Goal: Transaction & Acquisition: Purchase product/service

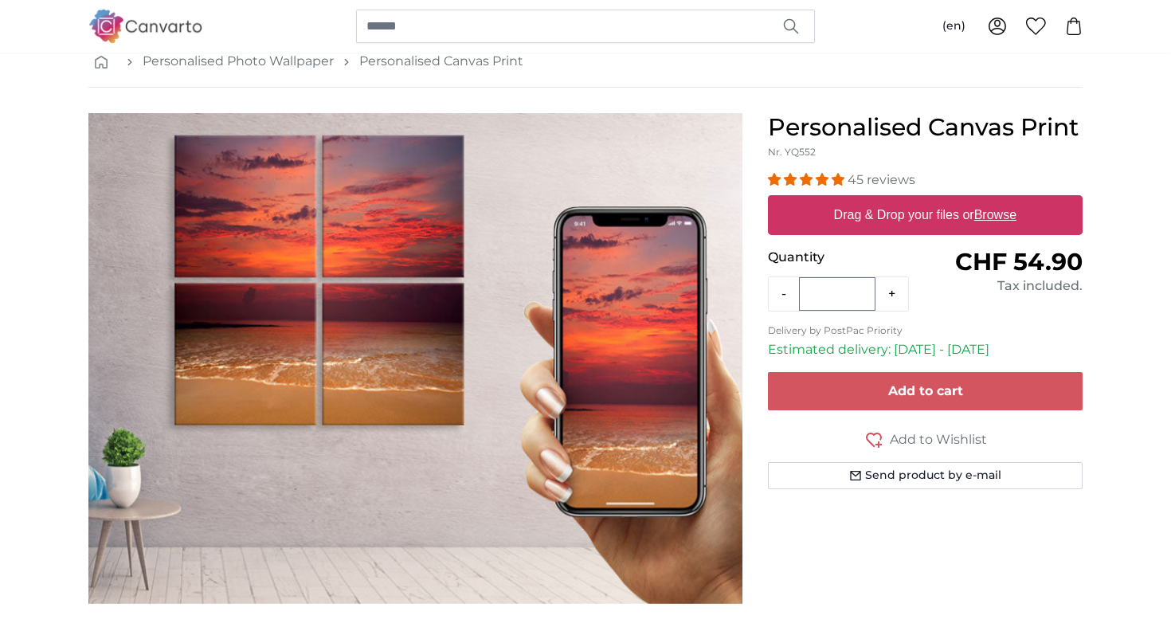
scroll to position [85, 0]
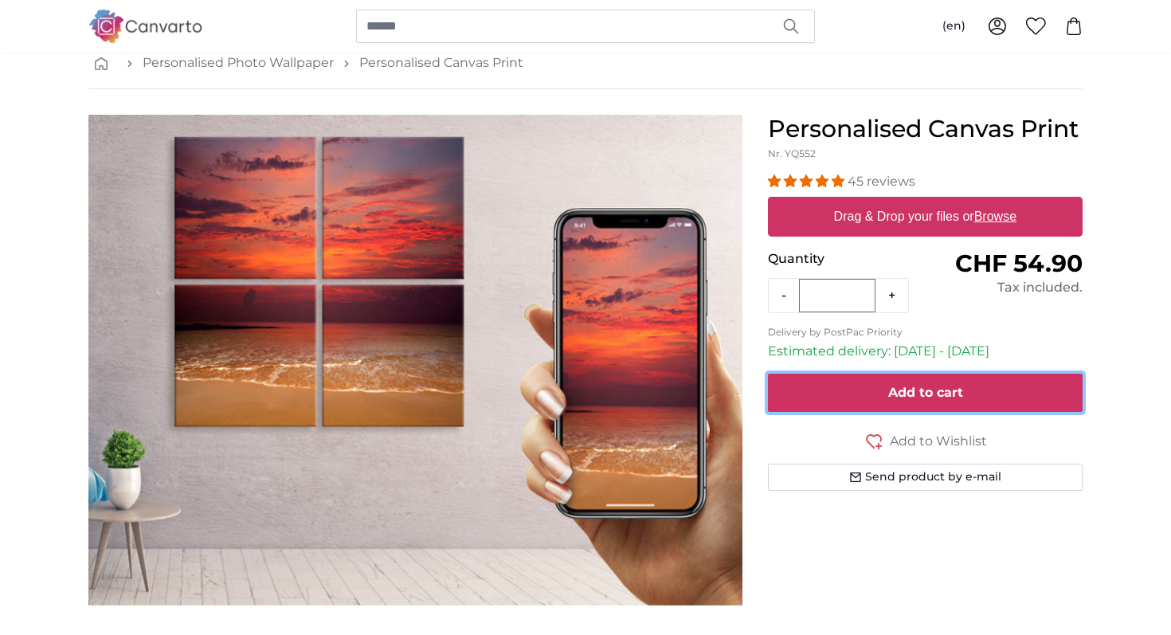
click at [906, 393] on span "Add to cart" at bounding box center [925, 392] width 75 height 15
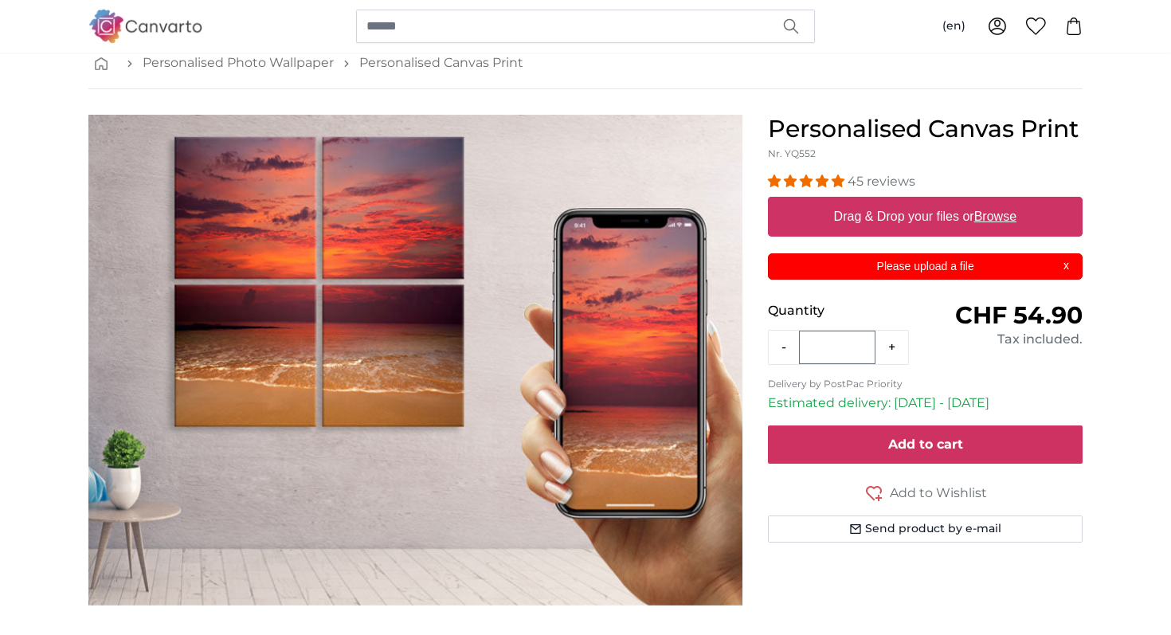
scroll to position [0, 0]
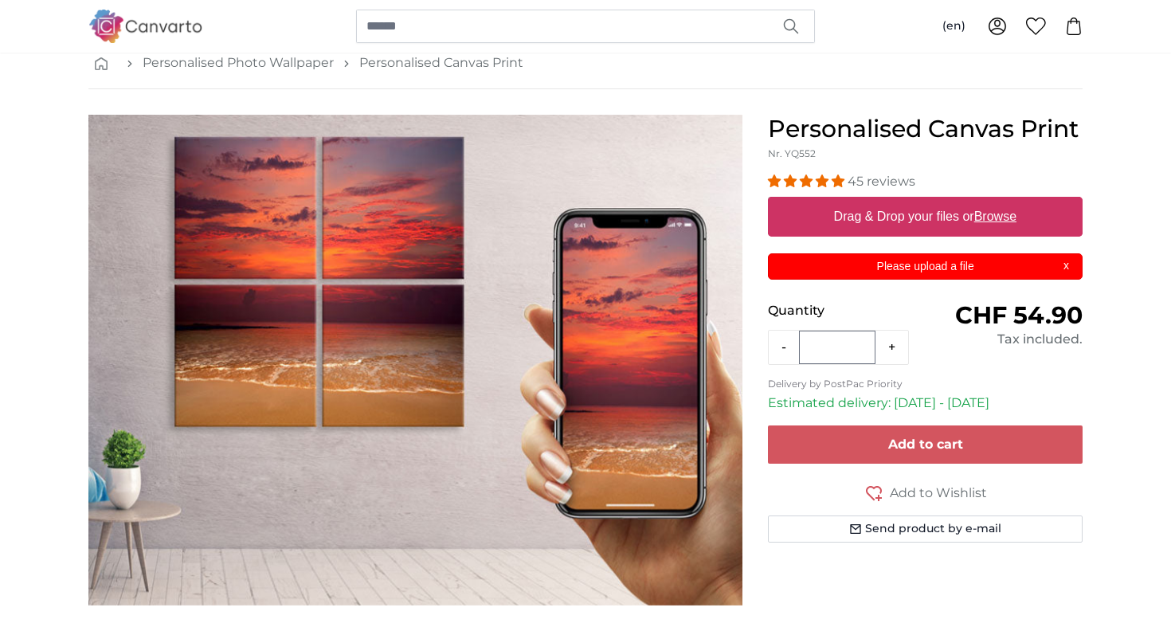
click at [941, 261] on p "Please upload a file" at bounding box center [925, 266] width 295 height 17
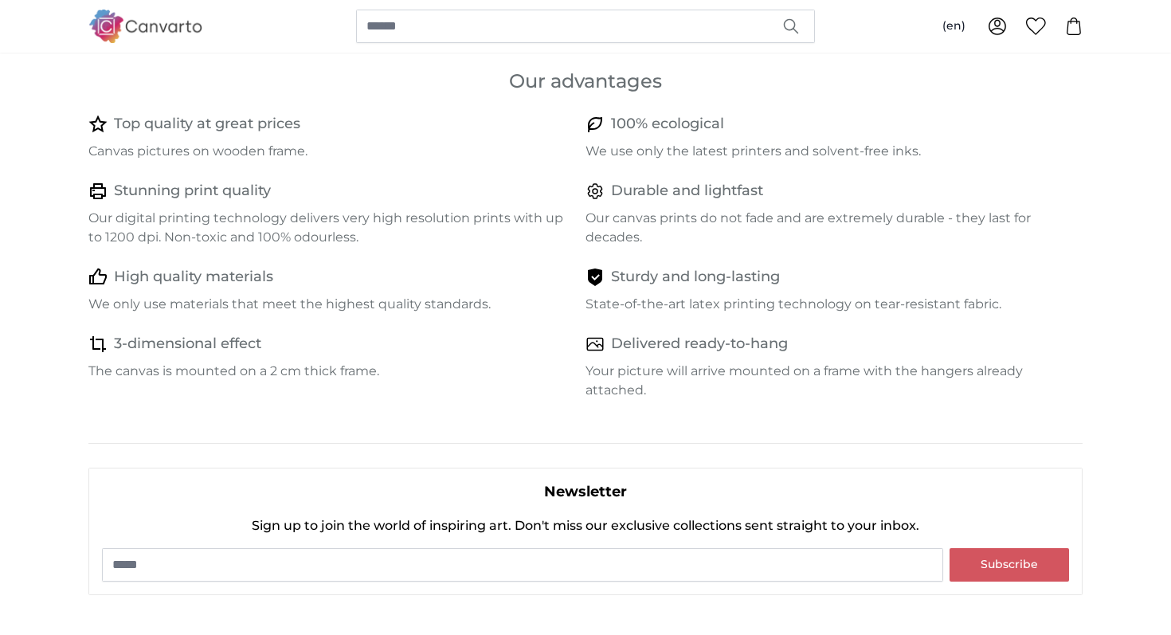
scroll to position [207, 0]
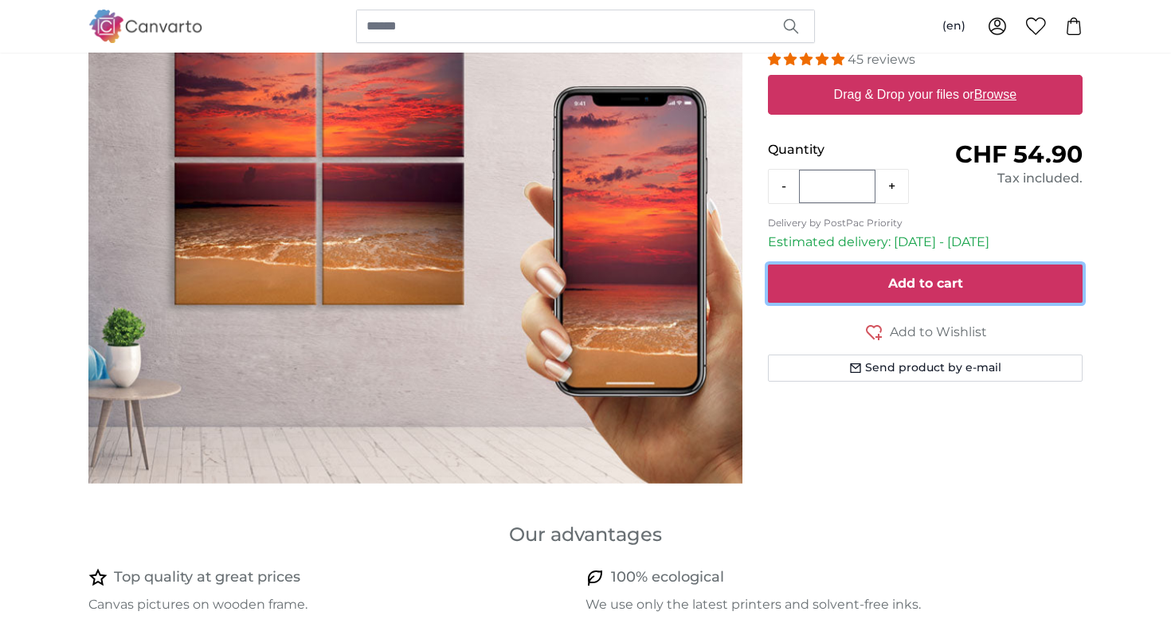
click at [892, 284] on span "Add to cart" at bounding box center [925, 283] width 75 height 15
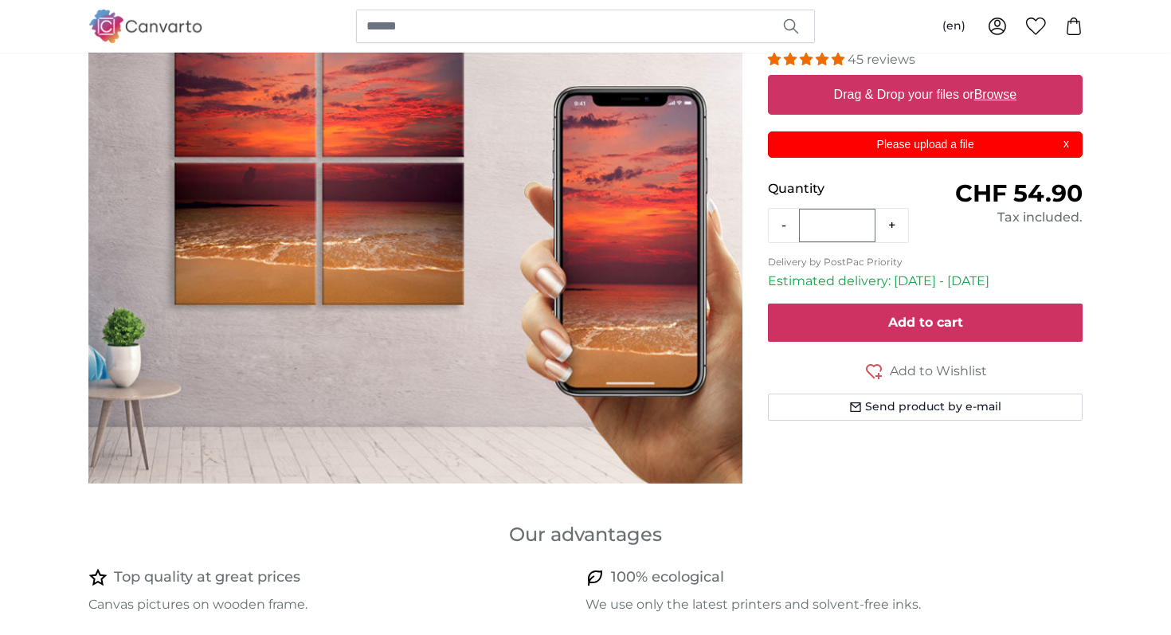
scroll to position [0, 0]
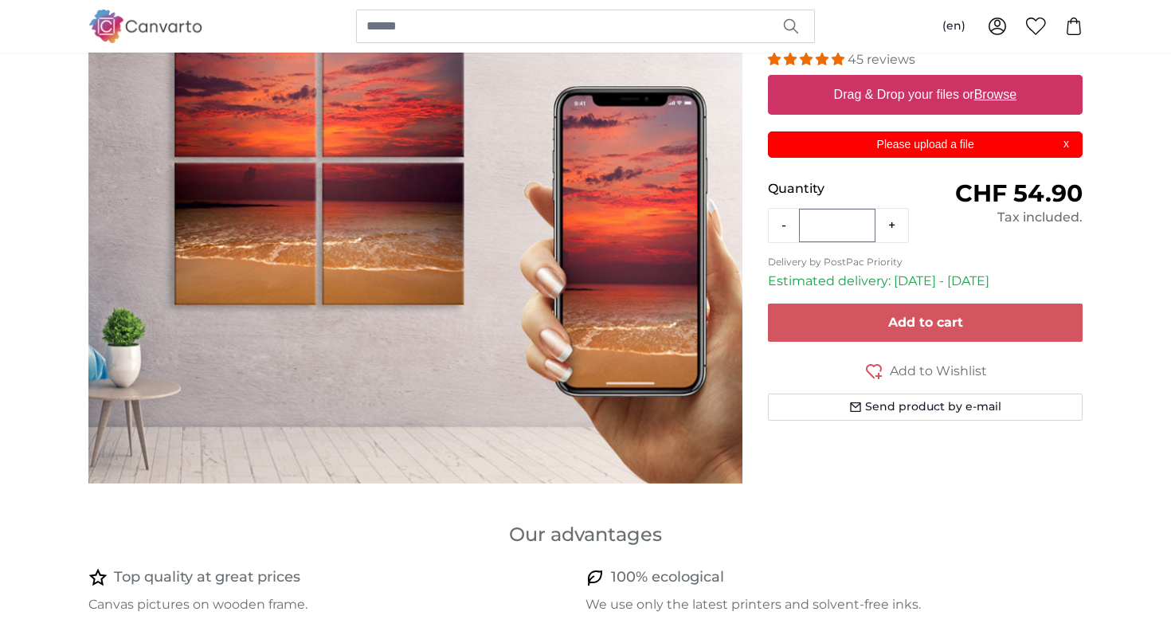
click at [920, 138] on p "Please upload a file" at bounding box center [925, 144] width 295 height 17
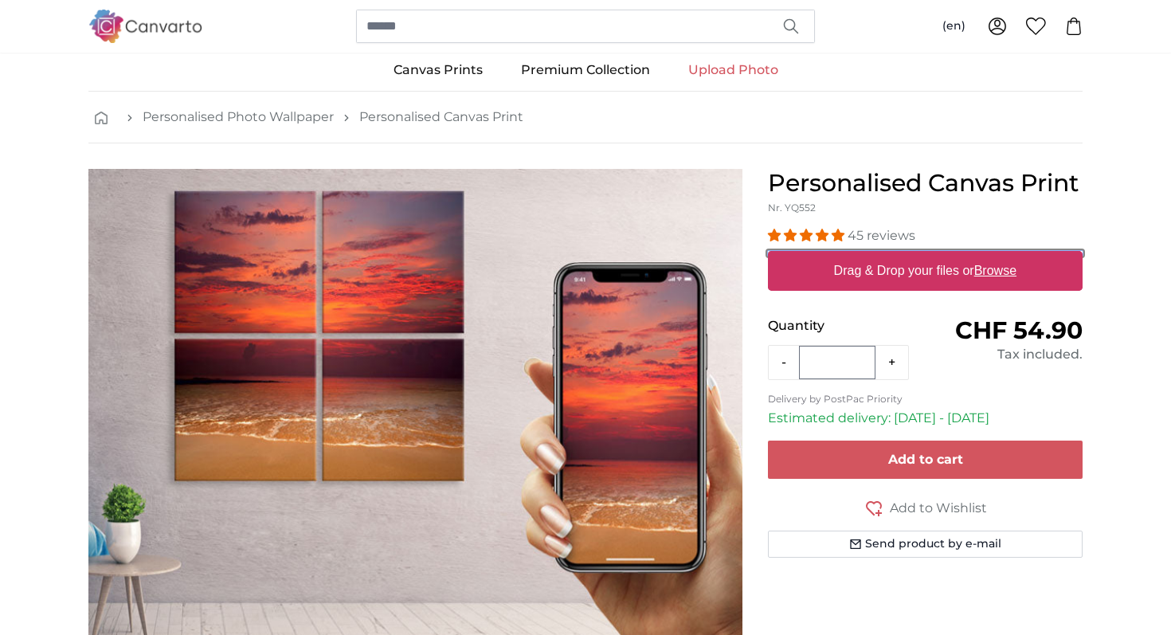
scroll to position [17, 0]
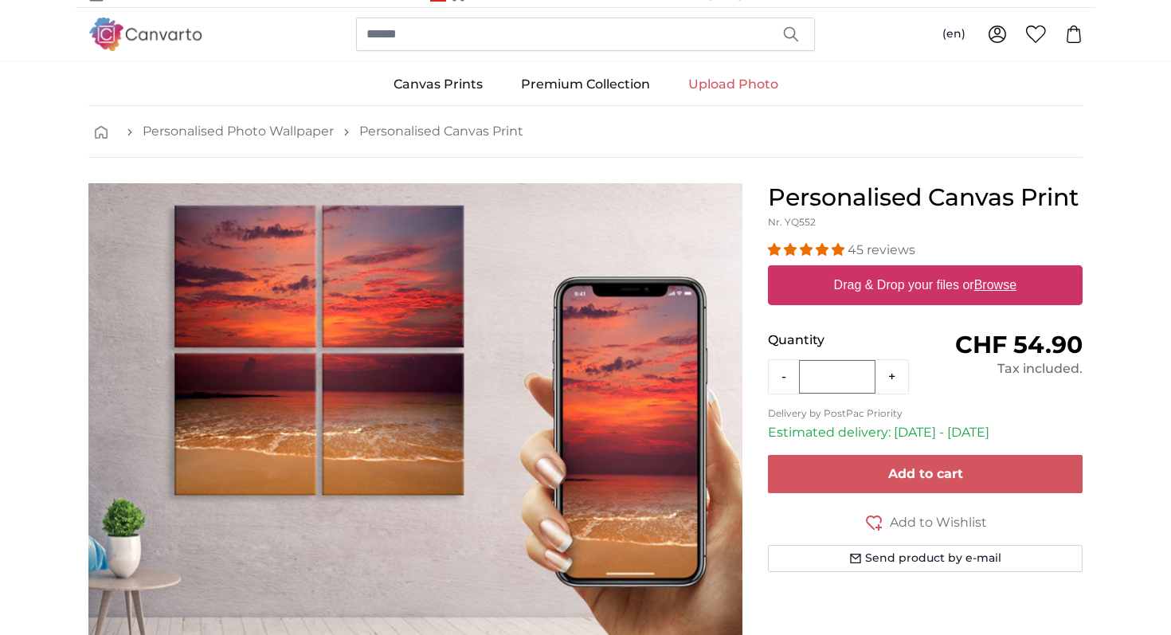
click at [996, 284] on u "Browse" at bounding box center [995, 285] width 42 height 14
click at [996, 270] on input "Drag & Drop your files or Browse" at bounding box center [925, 267] width 315 height 5
type input "**********"
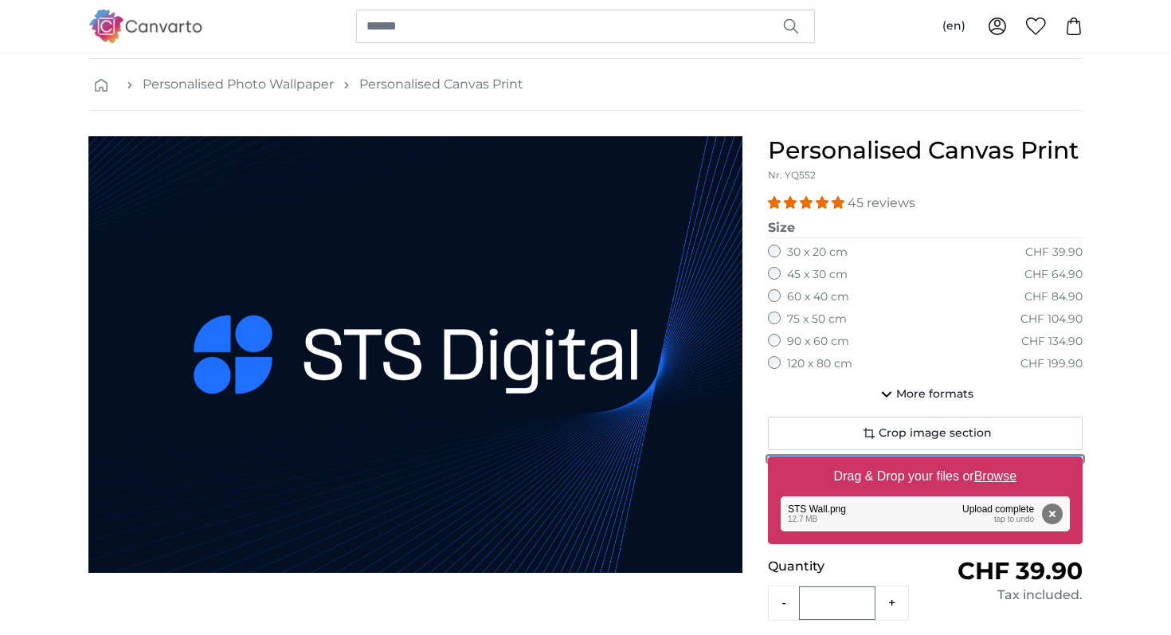
scroll to position [71, 0]
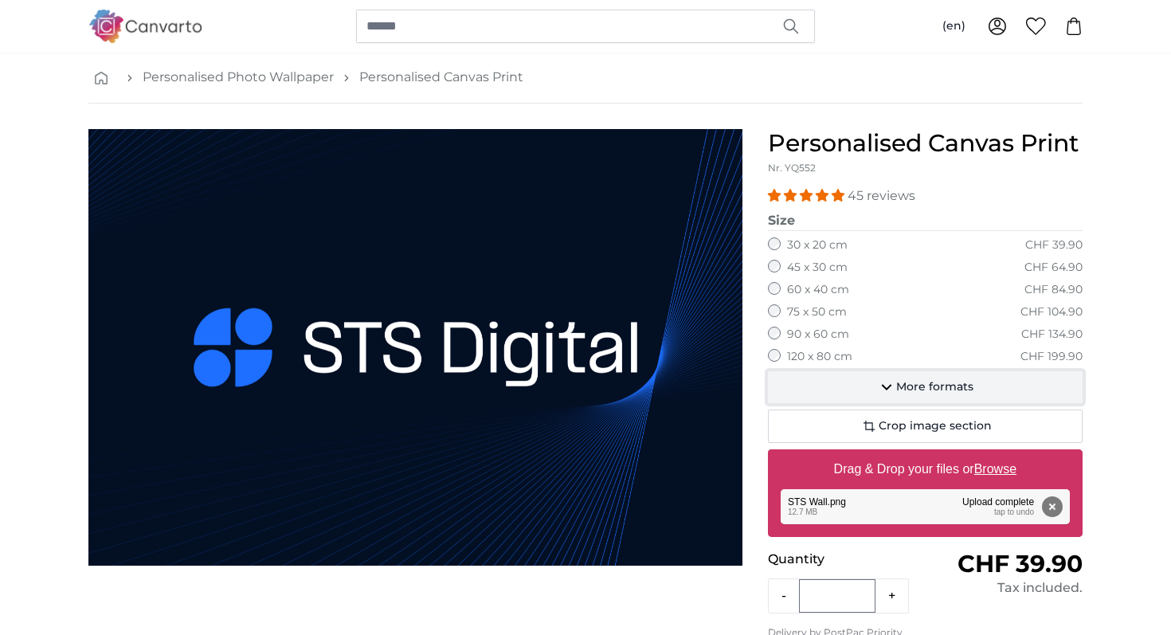
click at [912, 382] on span "More formats" at bounding box center [934, 387] width 77 height 16
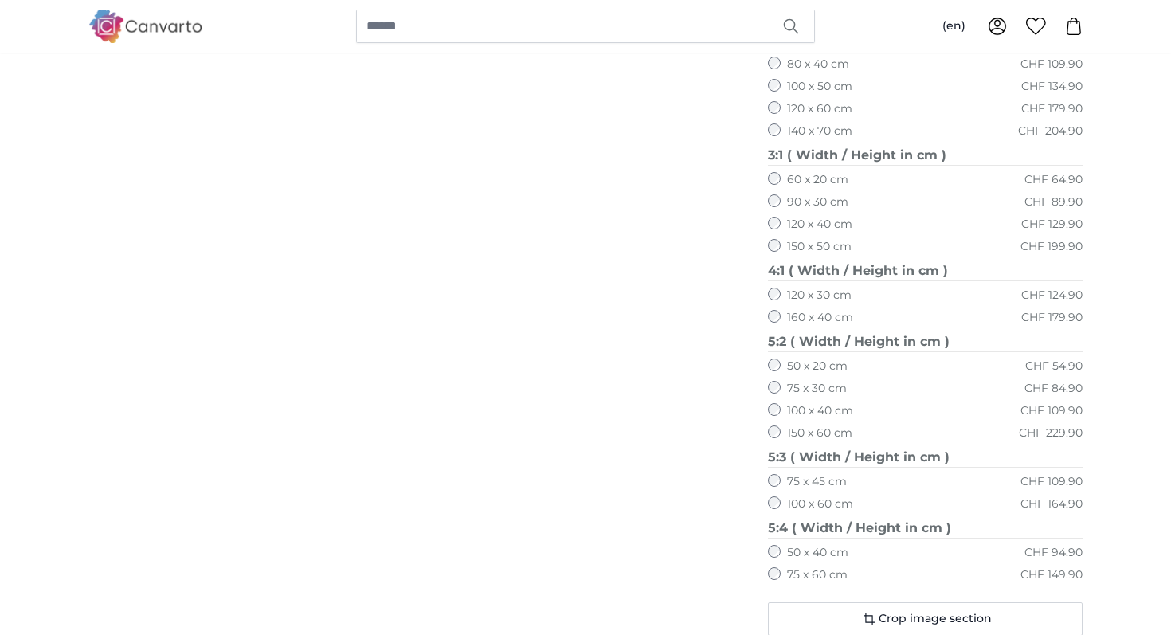
scroll to position [762, 0]
